Goal: Information Seeking & Learning: Learn about a topic

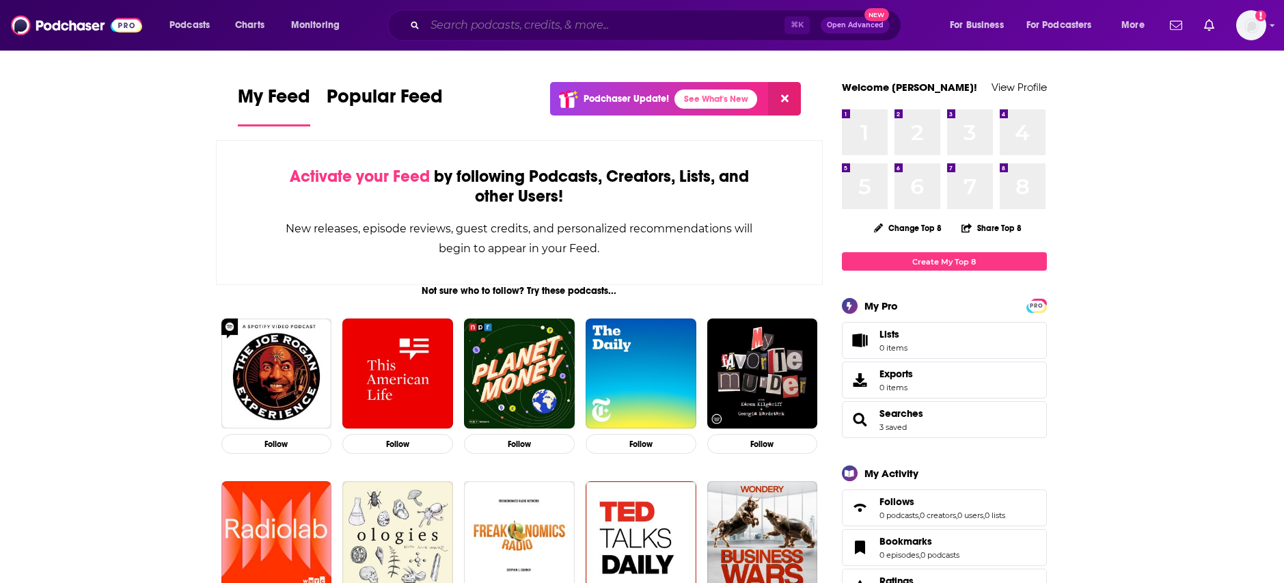
click at [479, 31] on input "Search podcasts, credits, & more..." at bounding box center [605, 25] width 360 height 22
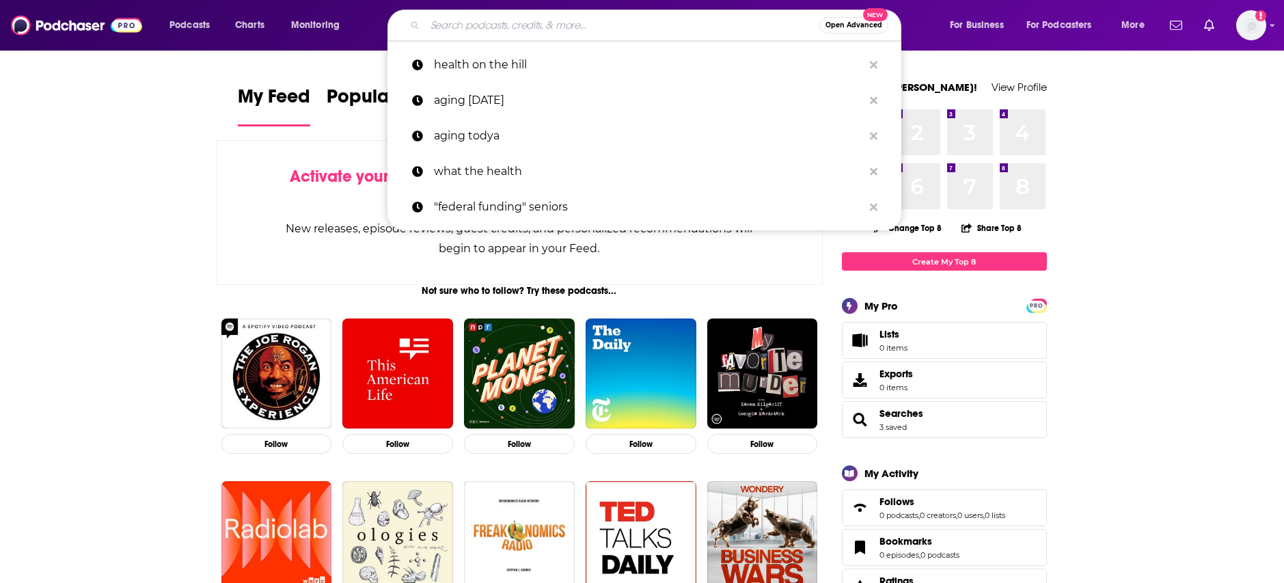
paste input "Veterans Corner Radio"
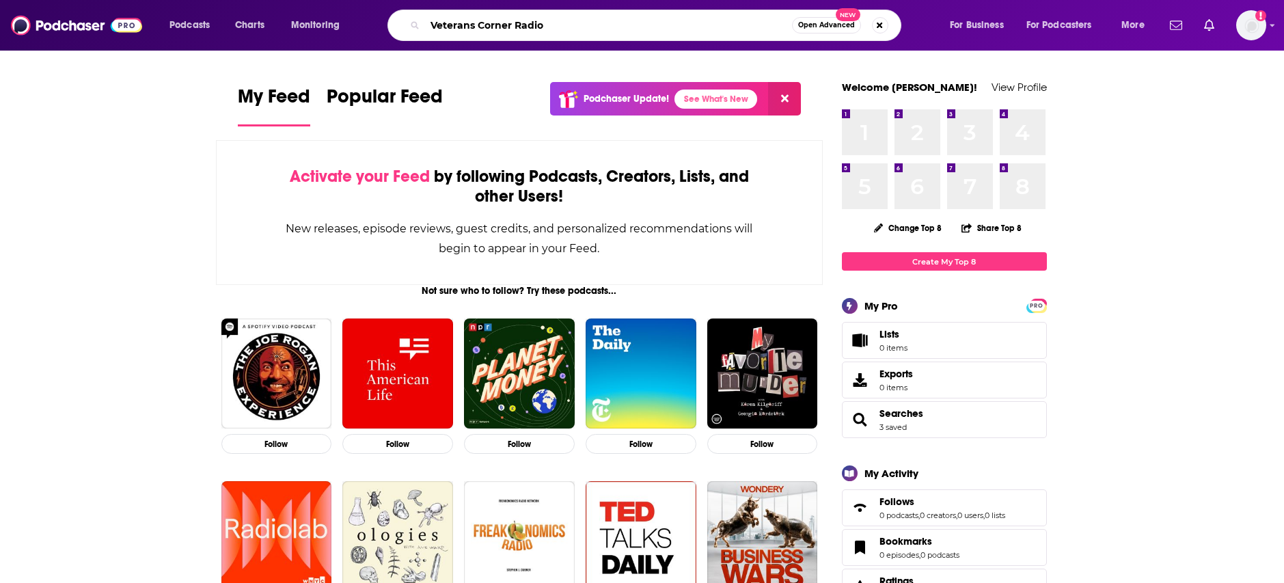
type input "Veterans Corner Radio"
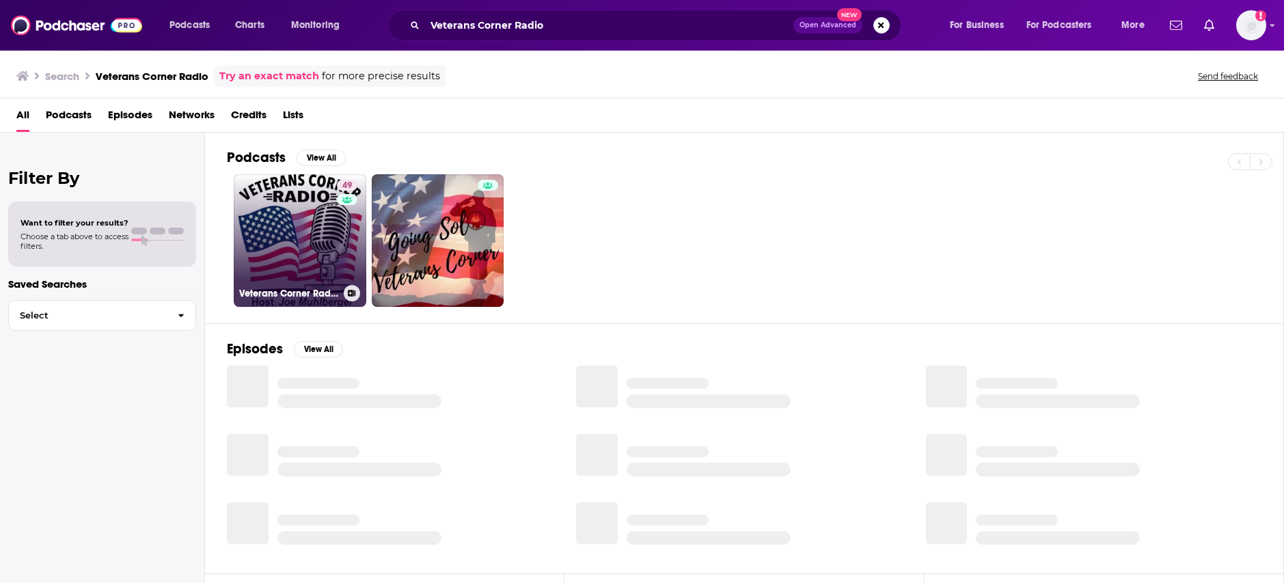
click at [299, 220] on link "49 Veterans Corner Radio" at bounding box center [300, 240] width 133 height 133
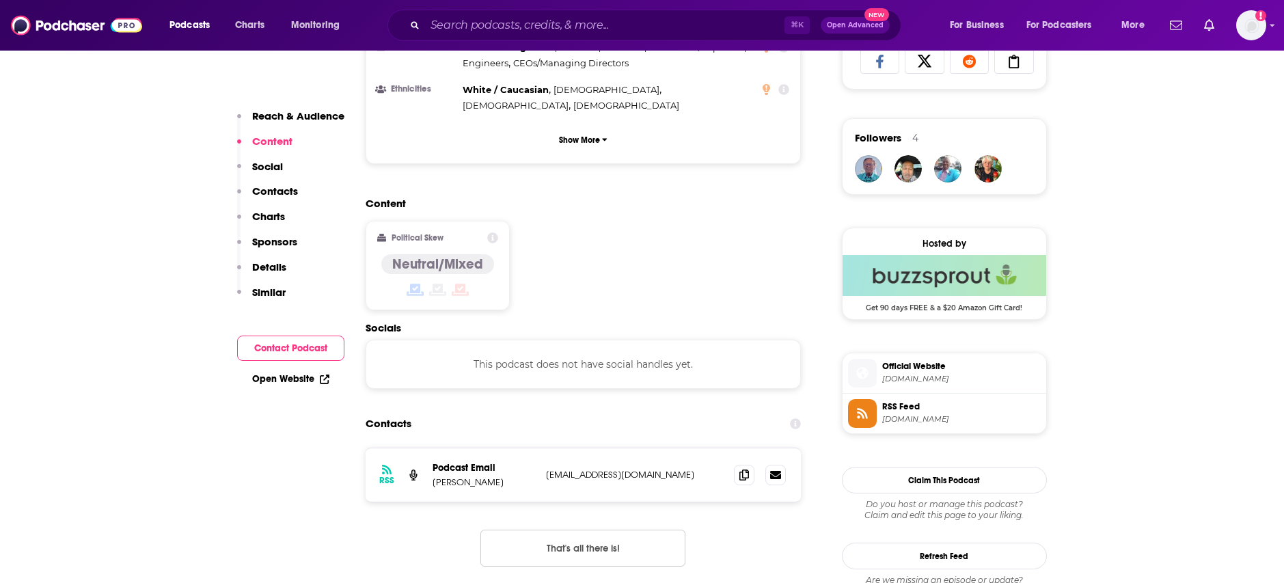
scroll to position [958, 0]
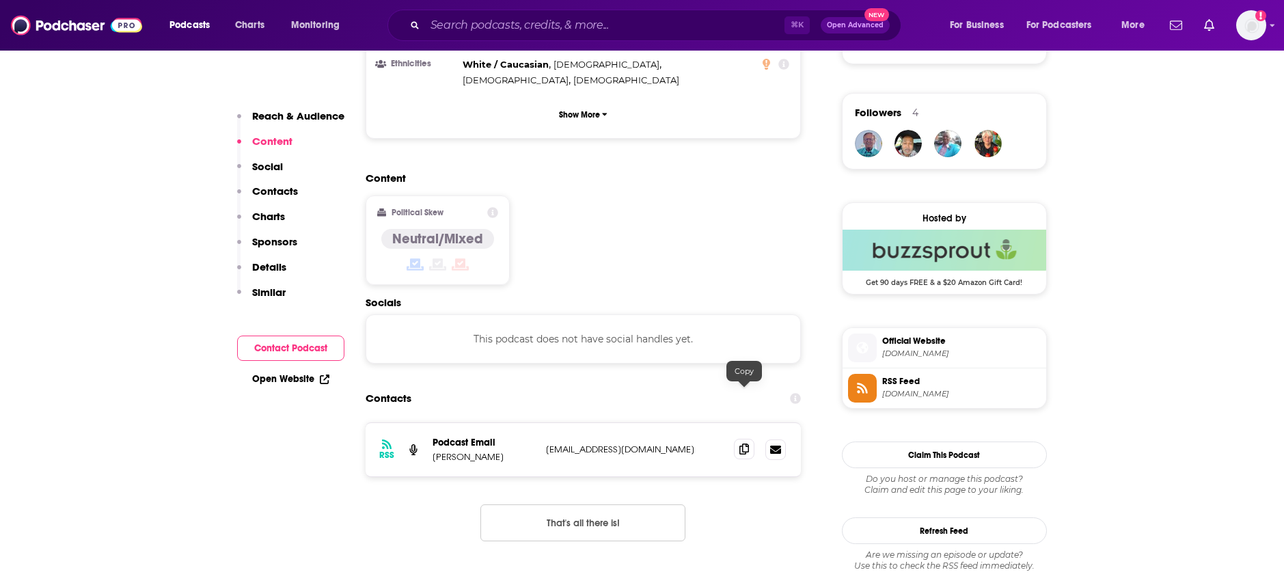
click at [747, 444] on icon at bounding box center [745, 449] width 10 height 11
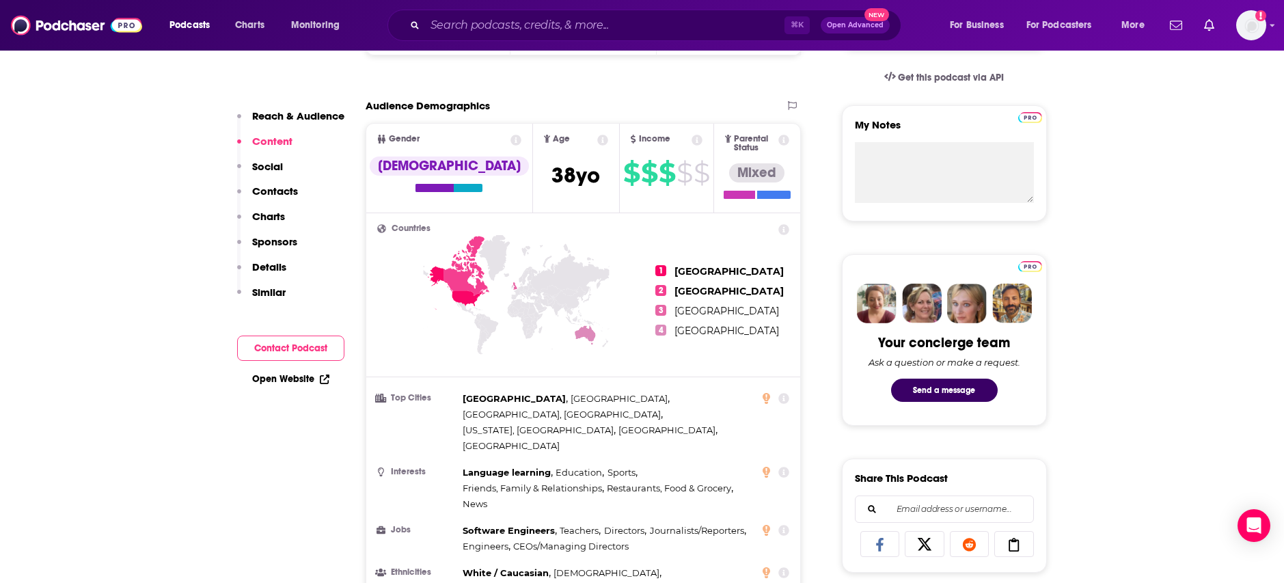
scroll to position [0, 0]
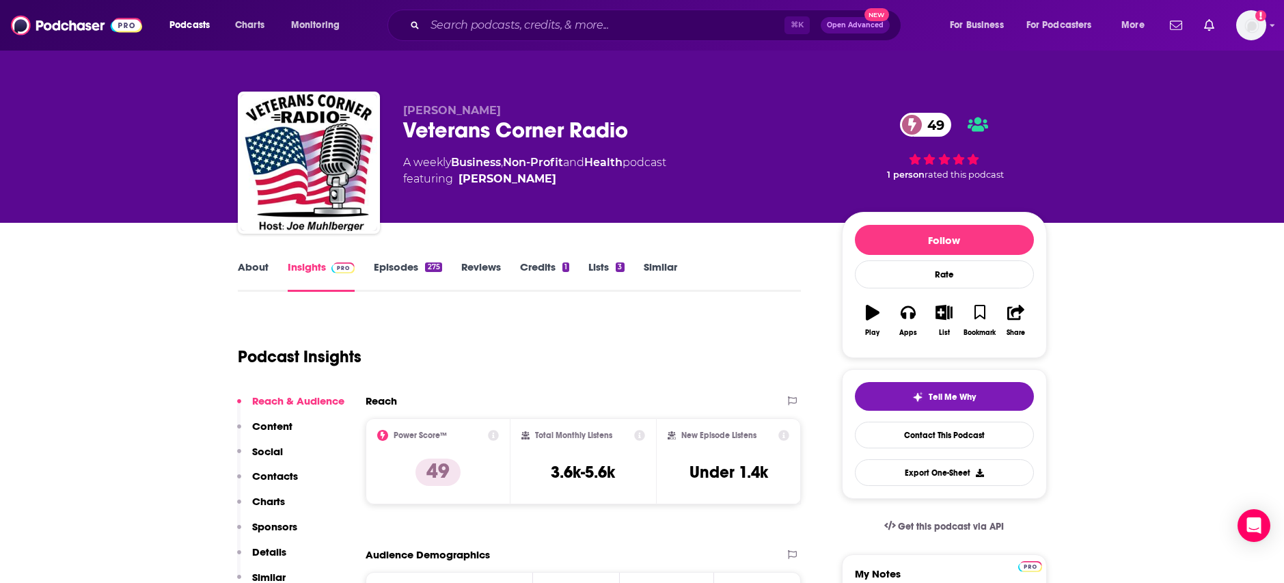
click at [262, 260] on link "About" at bounding box center [253, 275] width 31 height 31
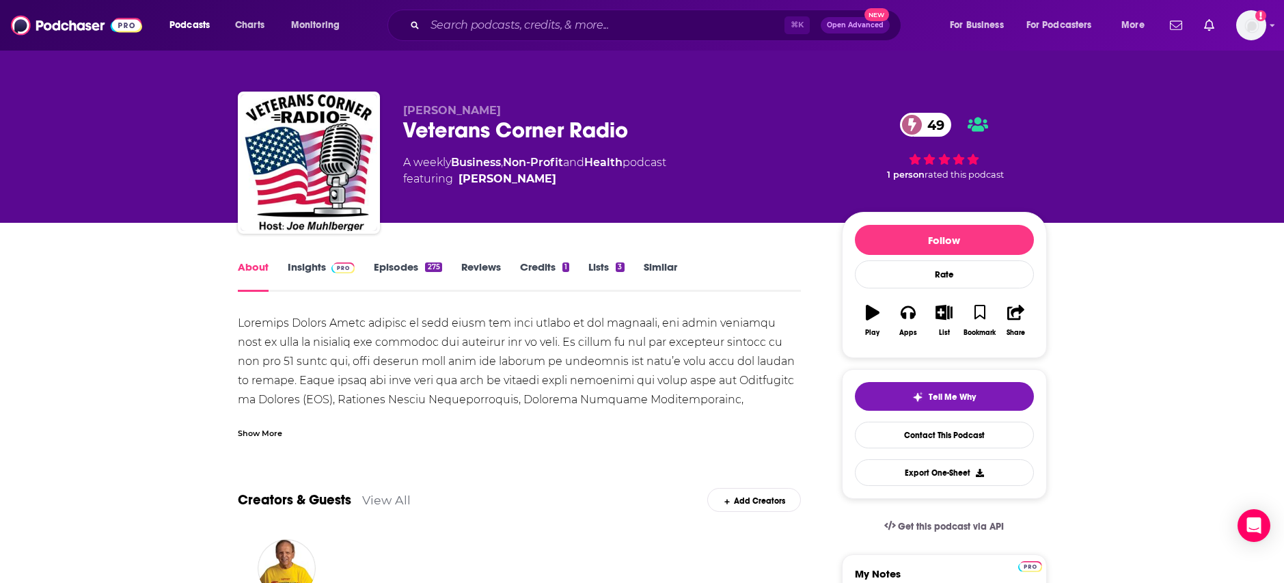
click at [412, 260] on link "Episodes 275" at bounding box center [408, 275] width 68 height 31
